Goal: Information Seeking & Learning: Learn about a topic

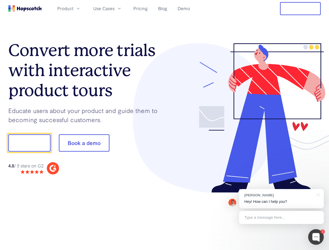
click at [165, 125] on div at bounding box center [243, 118] width 156 height 150
click at [74, 8] on span "Product" at bounding box center [65, 8] width 16 height 7
click at [115, 8] on span "Use Cases" at bounding box center [103, 8] width 21 height 7
click at [301, 9] on button "Free Trial" at bounding box center [300, 8] width 41 height 13
click at [29, 143] on button "Show me!" at bounding box center [29, 143] width 42 height 17
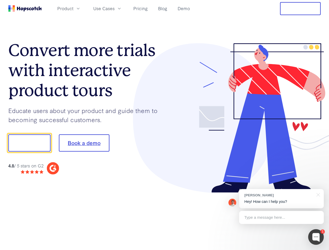
click at [84, 143] on button "Book a demo" at bounding box center [84, 143] width 51 height 17
click at [316, 237] on div at bounding box center [317, 238] width 16 height 16
click at [282, 199] on div "[PERSON_NAME] Hey! How can I help you?" at bounding box center [281, 198] width 85 height 19
click at [318, 195] on div at bounding box center [275, 177] width 98 height 104
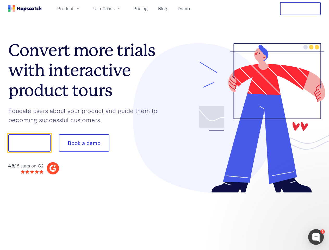
click at [282, 218] on div at bounding box center [275, 177] width 98 height 104
